Goal: Information Seeking & Learning: Learn about a topic

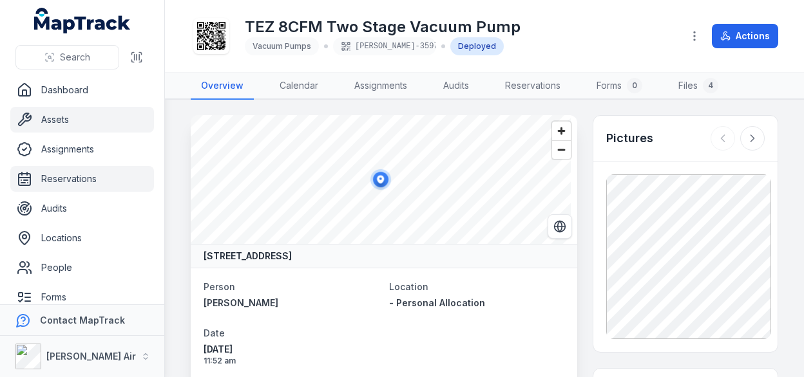
scroll to position [1030, 0]
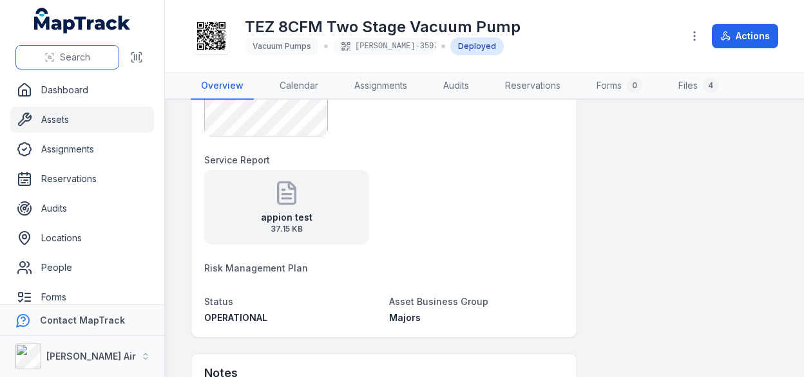
click at [78, 58] on span "Search" at bounding box center [75, 57] width 30 height 13
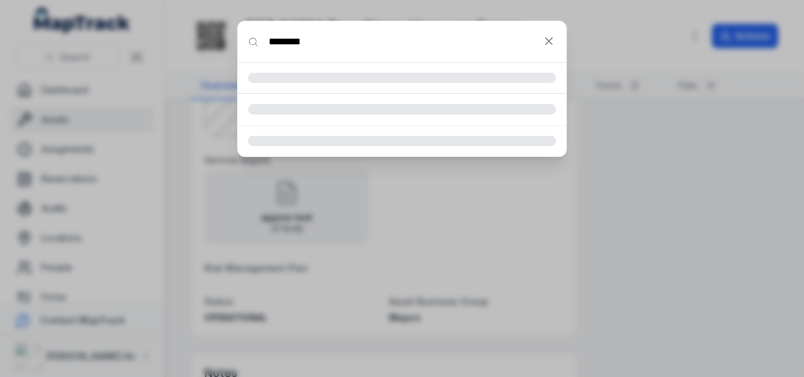
type input "********"
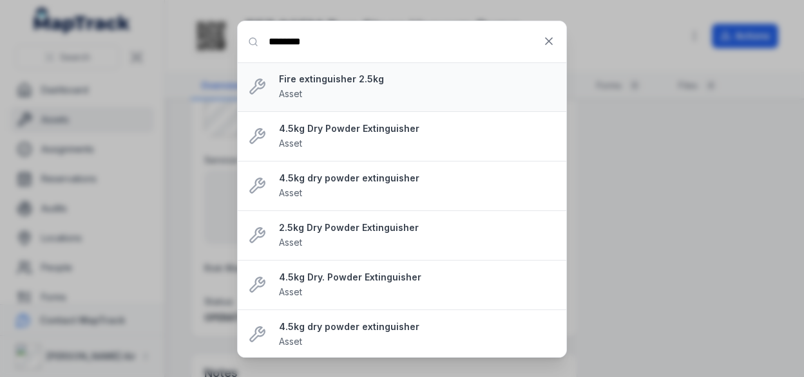
click at [343, 81] on strong "Fire extinguisher 2.5kg" at bounding box center [417, 79] width 277 height 13
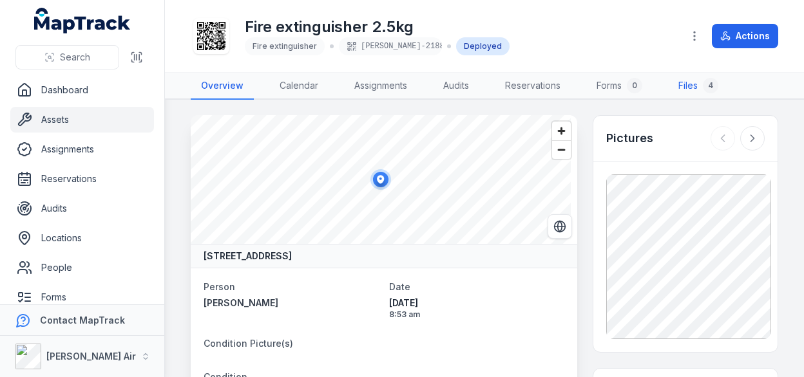
click at [690, 88] on link "Files 4" at bounding box center [698, 86] width 61 height 27
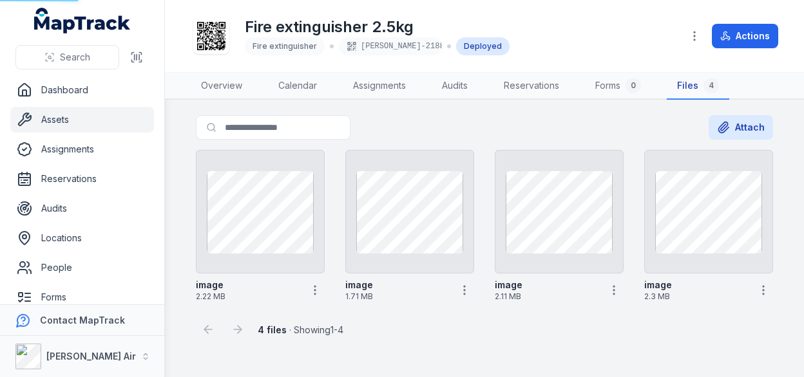
click at [717, 86] on div "4" at bounding box center [710, 85] width 15 height 15
click at [66, 122] on link "Assets" at bounding box center [82, 120] width 144 height 26
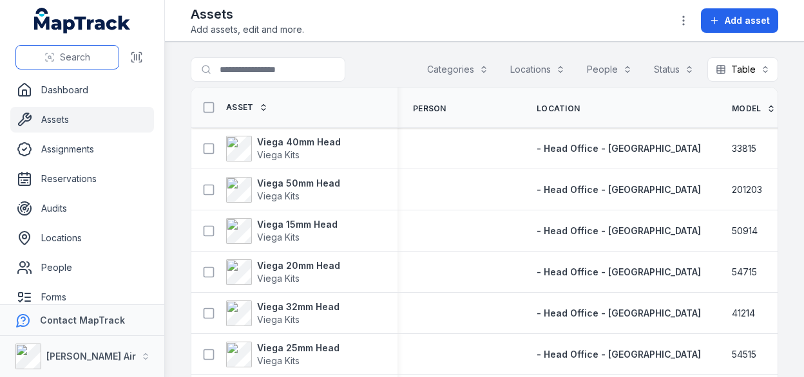
click at [87, 54] on span "Search" at bounding box center [75, 57] width 30 height 13
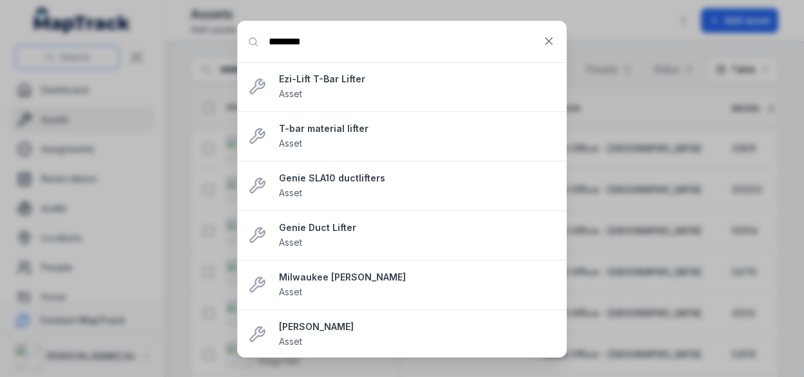
type input "********"
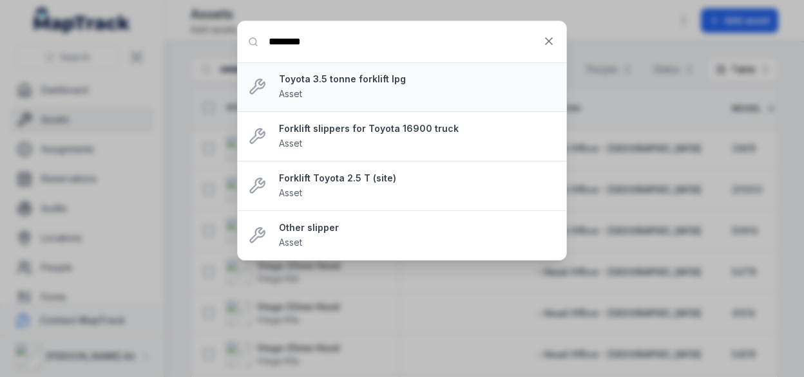
click at [384, 79] on strong "Toyota 3.5 tonne forklift lpg" at bounding box center [417, 79] width 277 height 13
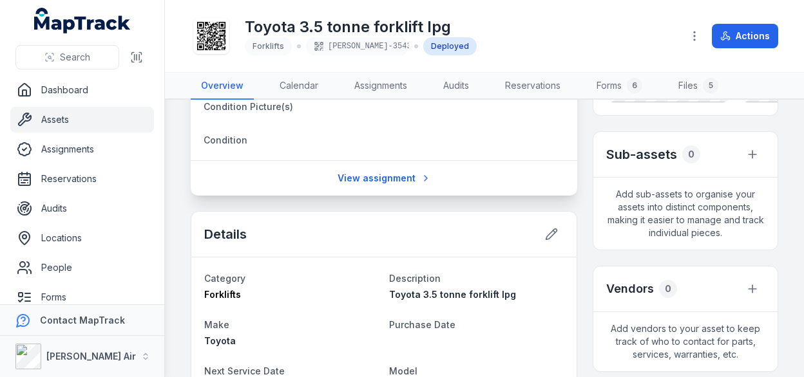
scroll to position [64, 0]
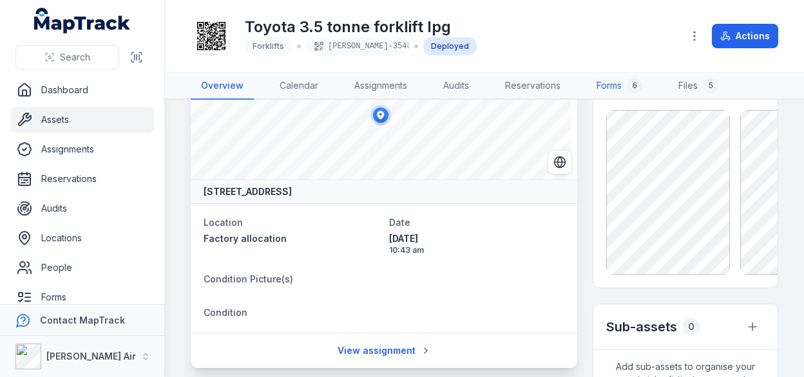
click at [612, 86] on link "Forms 6" at bounding box center [619, 86] width 66 height 27
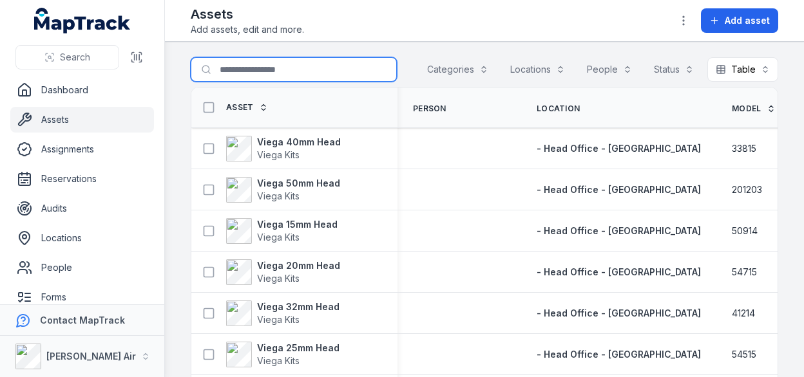
click at [229, 62] on input "Search for assets" at bounding box center [294, 69] width 206 height 24
type input "********"
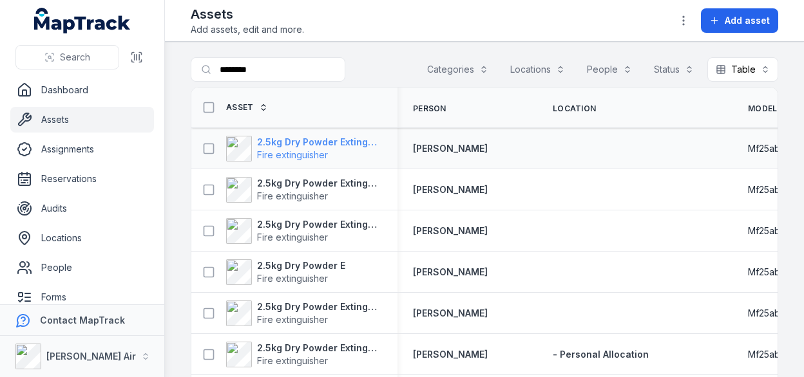
click at [294, 144] on strong "2.5kg Dry Powder Extinguisher" at bounding box center [319, 142] width 125 height 13
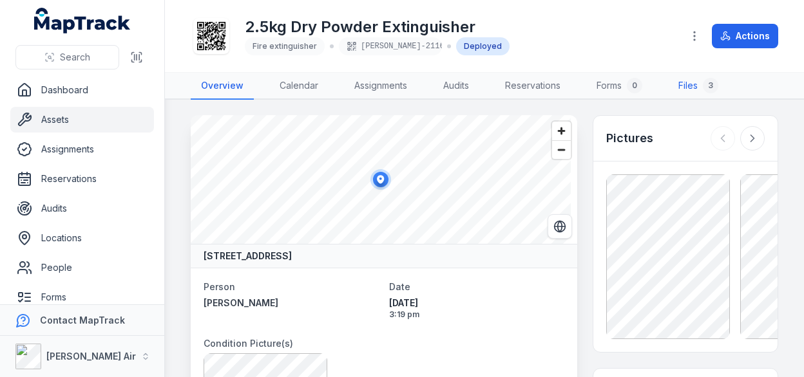
click at [687, 86] on link "Files 3" at bounding box center [698, 86] width 61 height 27
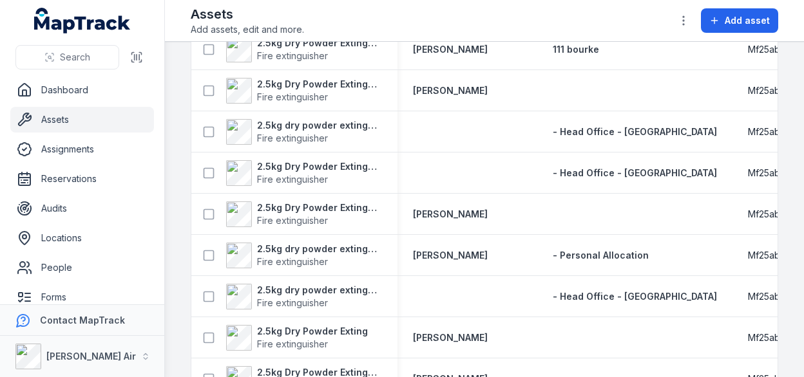
scroll to position [1251, 0]
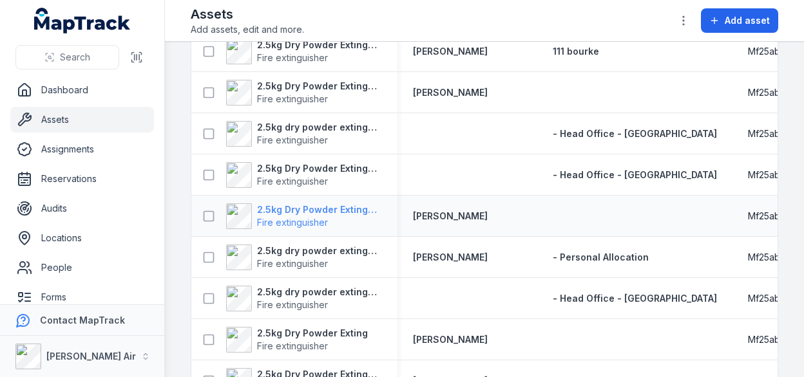
click at [311, 207] on strong "2.5kg Dry Powder Extinguisher" at bounding box center [319, 210] width 125 height 13
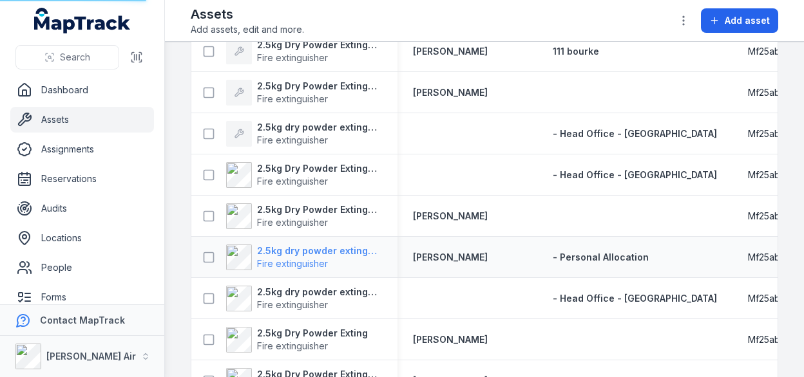
click at [312, 251] on strong "2.5kg dry powder extinguisher" at bounding box center [319, 251] width 125 height 13
click at [328, 252] on strong "2.5kg dry powder extinguisher" at bounding box center [319, 251] width 125 height 13
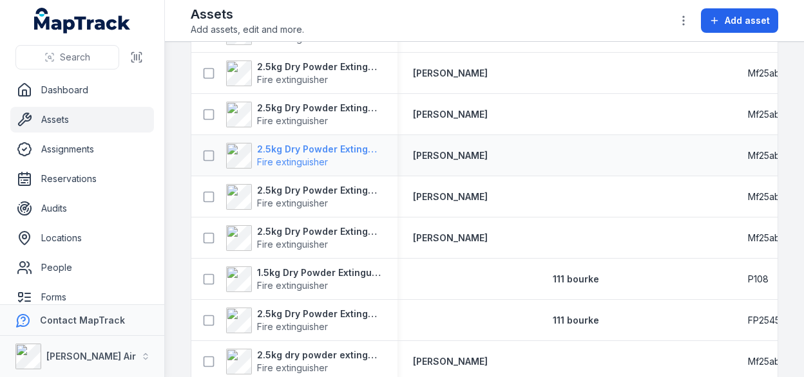
scroll to position [451, 0]
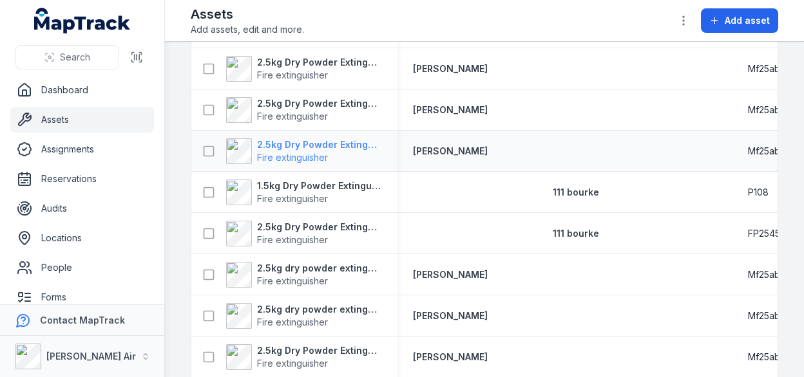
click at [281, 140] on strong "2.5kg Dry Powder Extinguisher" at bounding box center [319, 144] width 125 height 13
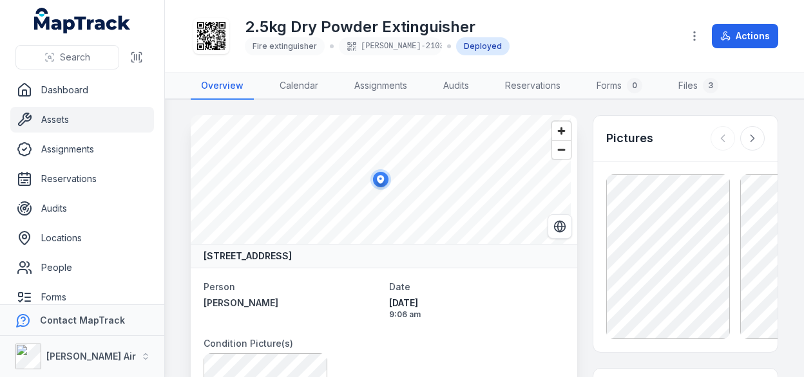
click at [61, 122] on link "Assets" at bounding box center [82, 120] width 144 height 26
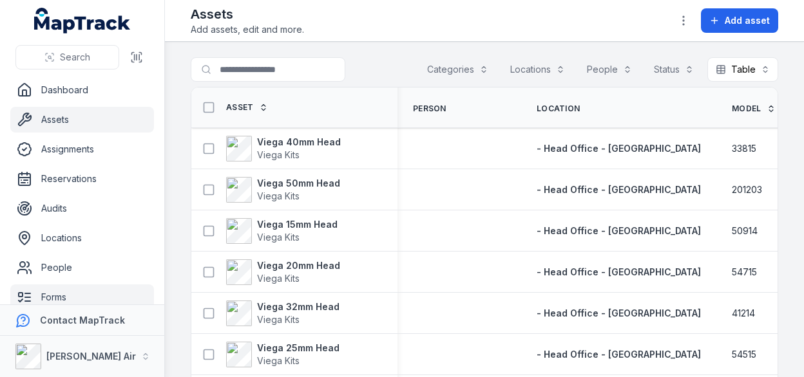
click at [71, 290] on link "Forms" at bounding box center [82, 298] width 144 height 26
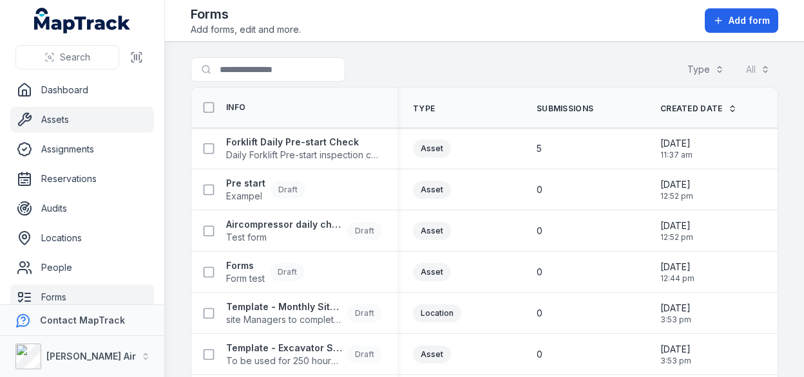
click at [71, 120] on link "Assets" at bounding box center [82, 120] width 144 height 26
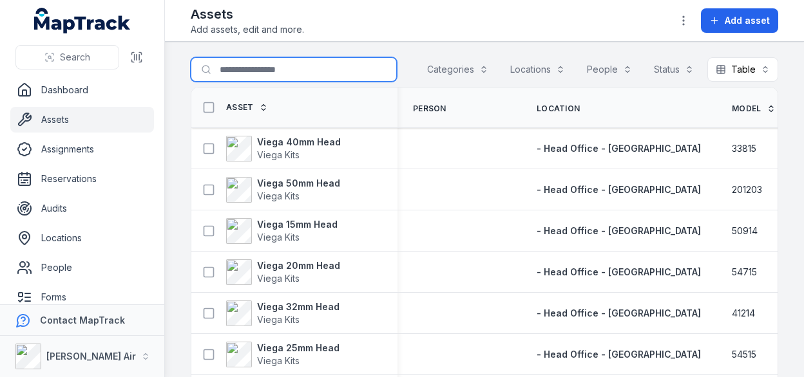
click at [247, 73] on input "Search for assets" at bounding box center [294, 69] width 206 height 24
type input "**********"
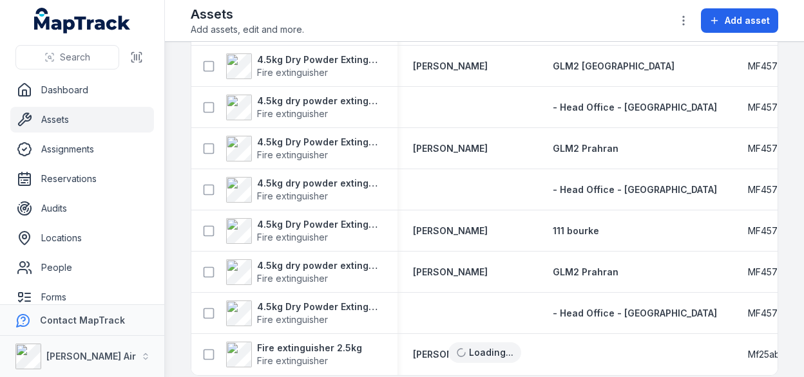
scroll to position [2449, 0]
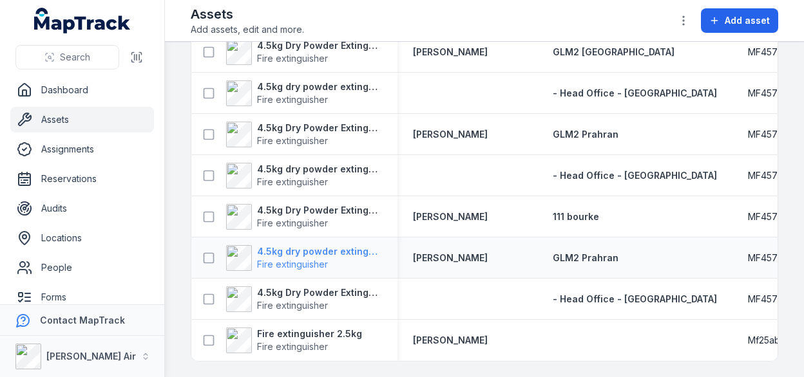
click at [287, 246] on strong "4.5kg dry powder extinguisher" at bounding box center [319, 251] width 125 height 13
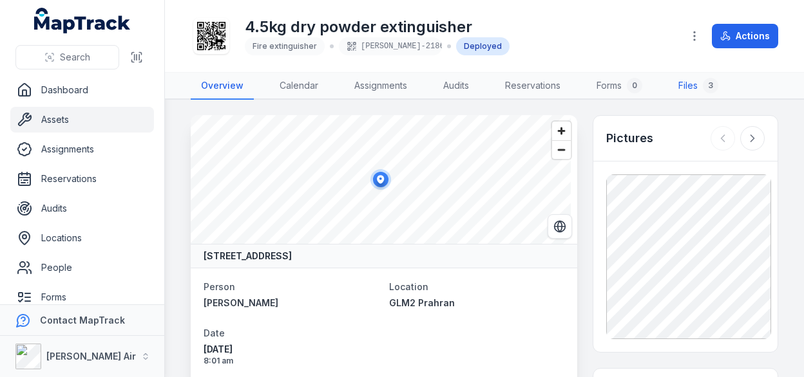
click at [688, 83] on link "Files 3" at bounding box center [698, 86] width 61 height 27
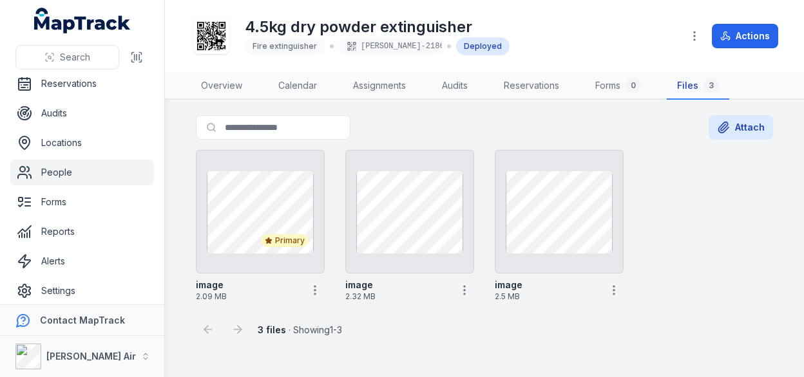
scroll to position [102, 0]
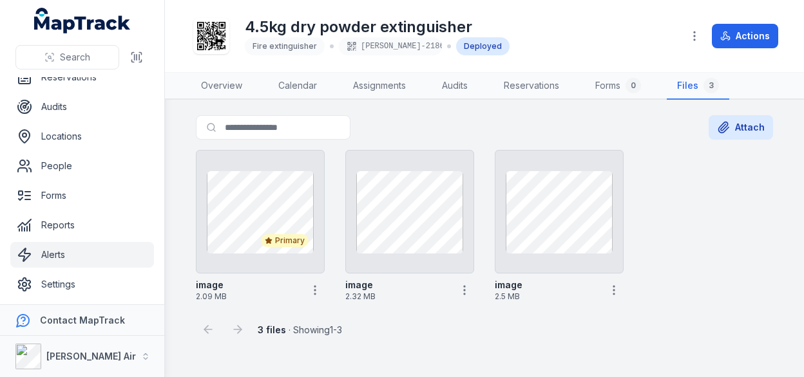
click at [53, 244] on link "Alerts" at bounding box center [82, 255] width 144 height 26
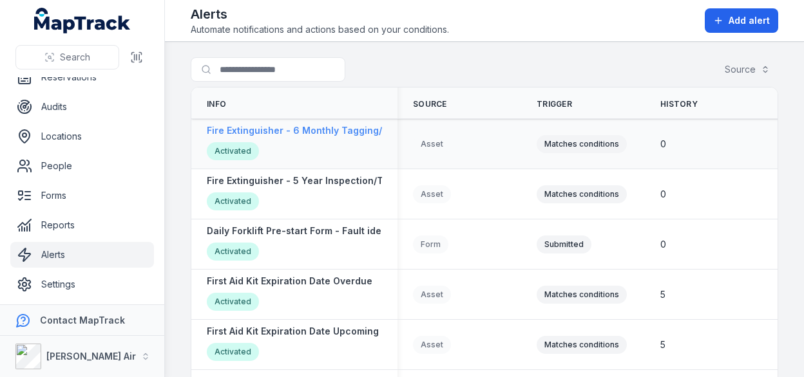
click at [253, 130] on strong "Fire Extinguisher - 6 Monthly Tagging/Inspection Upcoming Due Date Alert" at bounding box center [377, 130] width 340 height 13
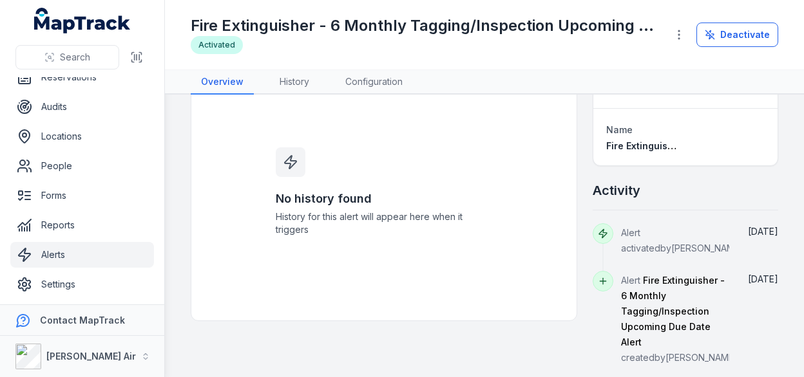
scroll to position [49, 0]
click at [368, 86] on link "Configuration" at bounding box center [374, 82] width 78 height 24
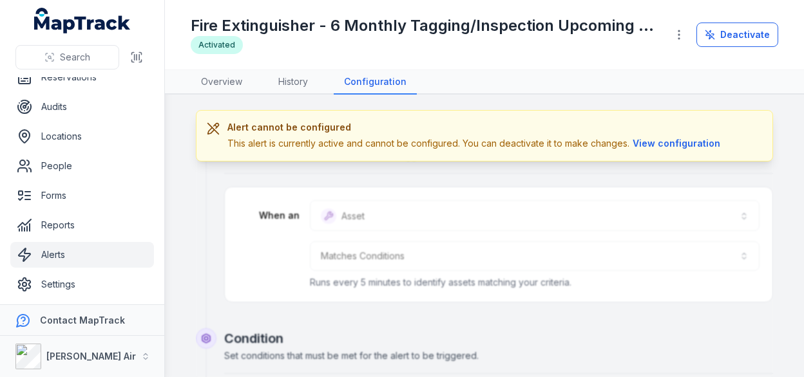
click at [675, 144] on button "View configuration" at bounding box center [676, 144] width 94 height 14
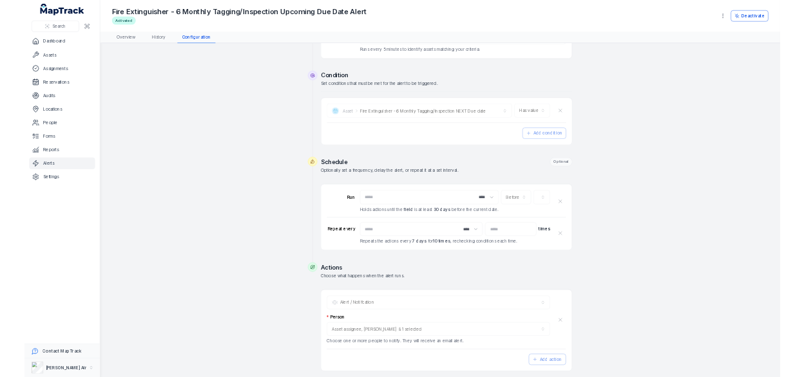
scroll to position [207, 0]
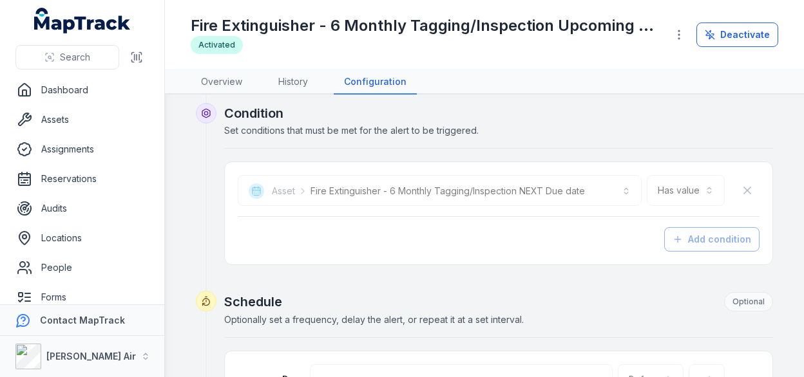
click at [569, 117] on h2 "Condition" at bounding box center [498, 113] width 549 height 18
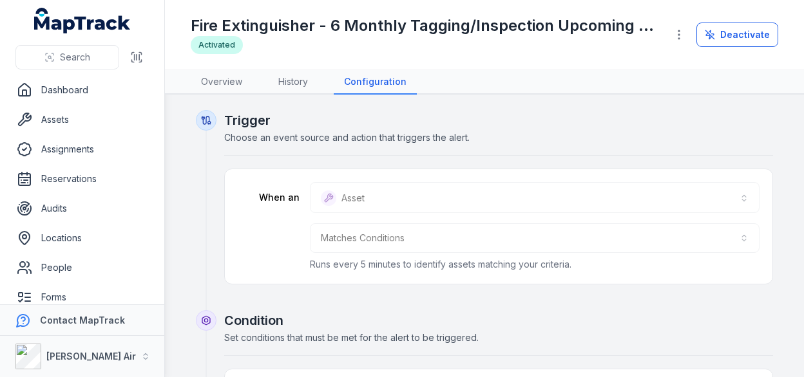
scroll to position [0, 0]
click at [223, 84] on link "Overview" at bounding box center [222, 82] width 62 height 24
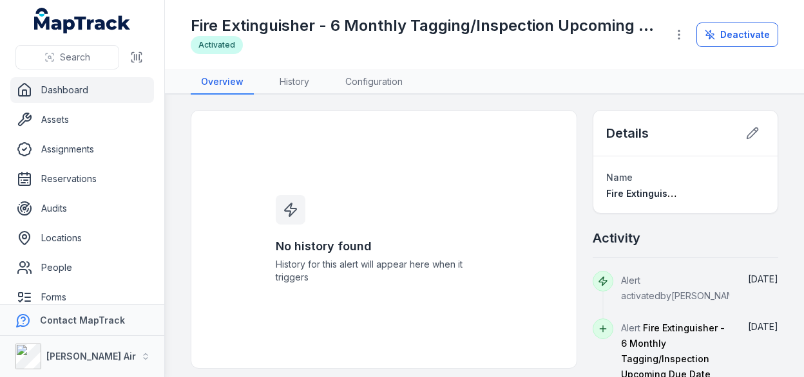
click at [53, 91] on link "Dashboard" at bounding box center [82, 90] width 144 height 26
